Goal: Task Accomplishment & Management: Use online tool/utility

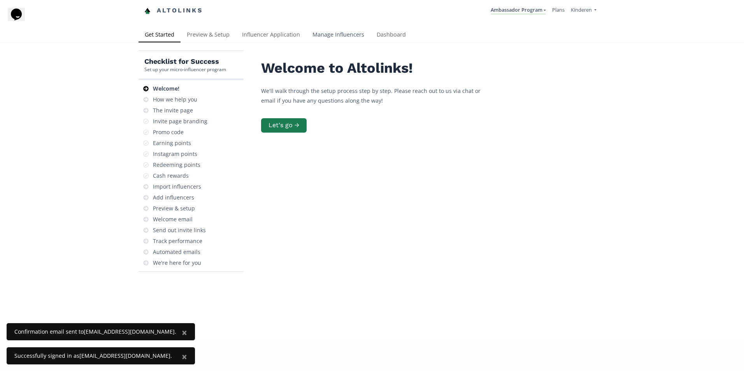
click at [326, 34] on link "Manage Influencers" at bounding box center [338, 36] width 64 height 16
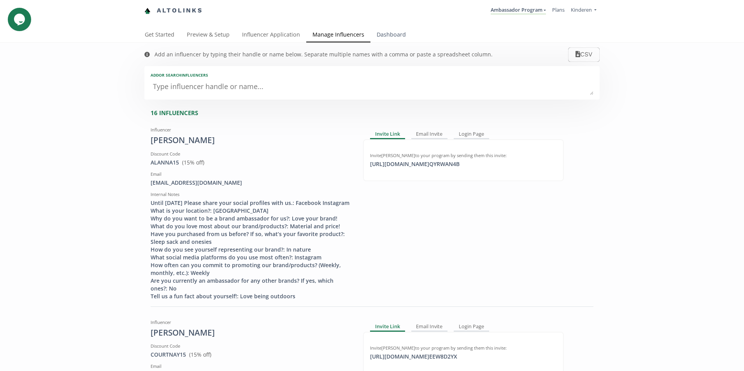
click at [386, 35] on link "Dashboard" at bounding box center [391, 36] width 42 height 16
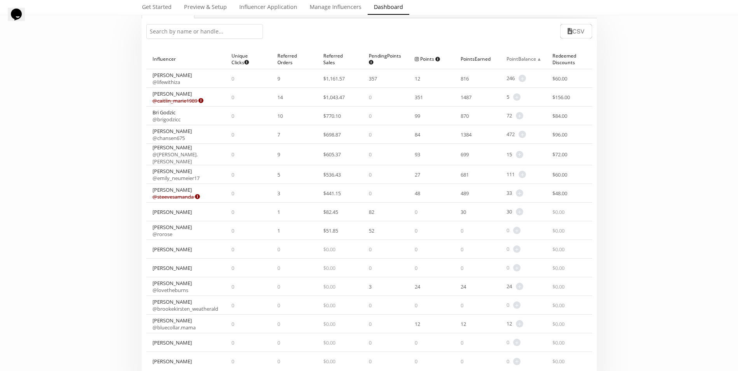
scroll to position [78, 0]
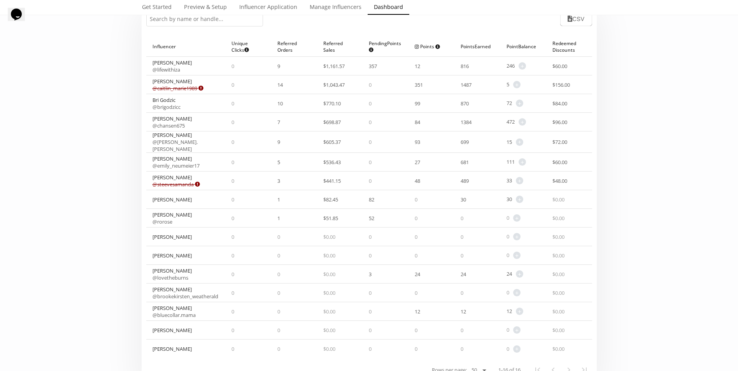
click at [165, 218] on link "@ rorose" at bounding box center [163, 221] width 20 height 7
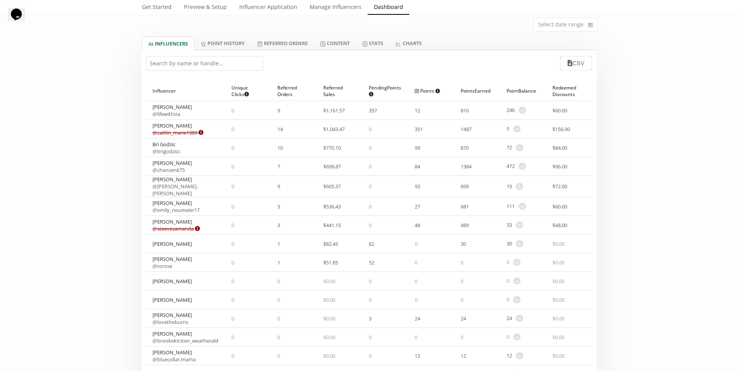
scroll to position [0, 0]
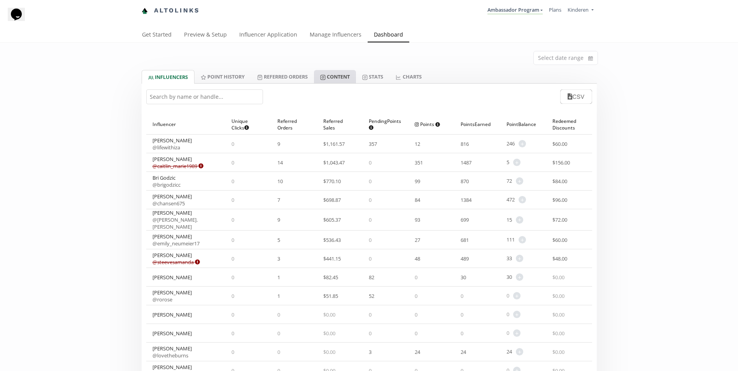
click at [335, 78] on link "Content" at bounding box center [335, 76] width 42 height 13
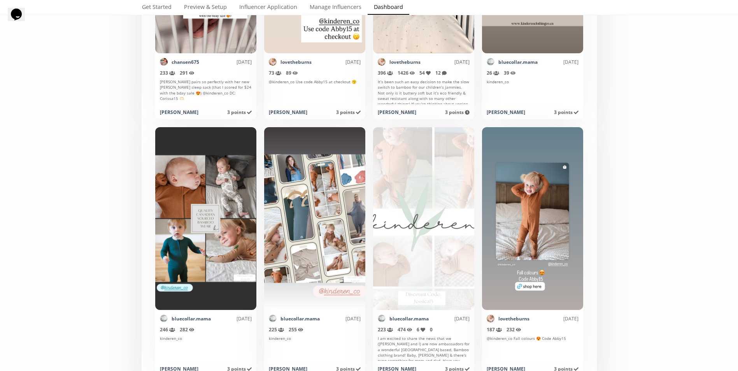
scroll to position [117, 0]
